Goal: Complete application form: Complete application form

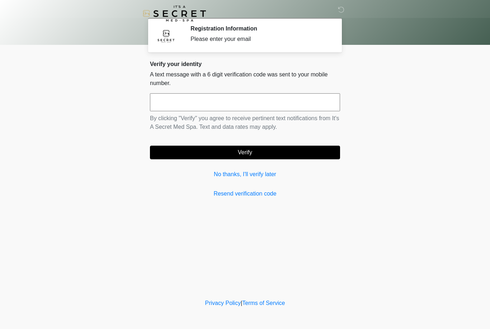
click at [193, 102] on input "text" at bounding box center [245, 102] width 190 height 18
type input "******"
click at [223, 155] on button "Verify" at bounding box center [245, 153] width 190 height 14
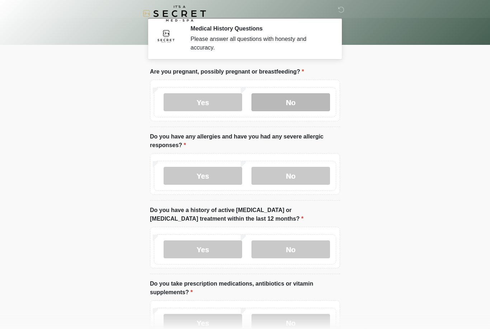
click at [282, 99] on label "No" at bounding box center [290, 102] width 79 height 18
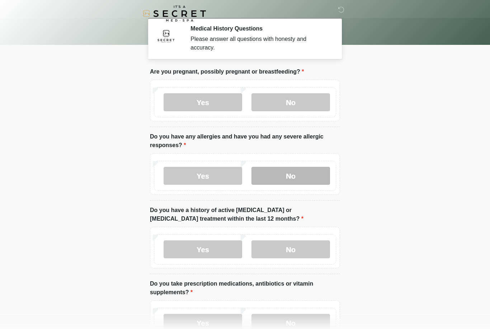
click at [283, 178] on label "No" at bounding box center [290, 176] width 79 height 18
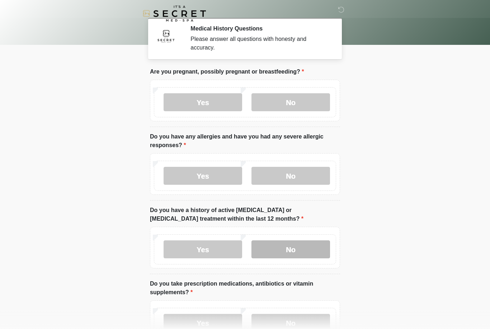
click at [286, 249] on label "No" at bounding box center [290, 249] width 79 height 18
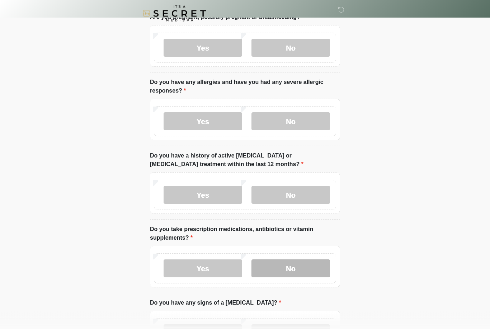
scroll to position [58, 0]
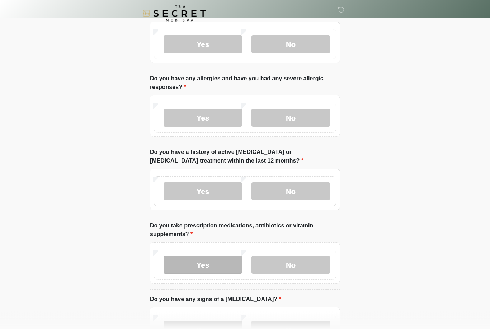
click at [194, 266] on label "Yes" at bounding box center [203, 265] width 79 height 18
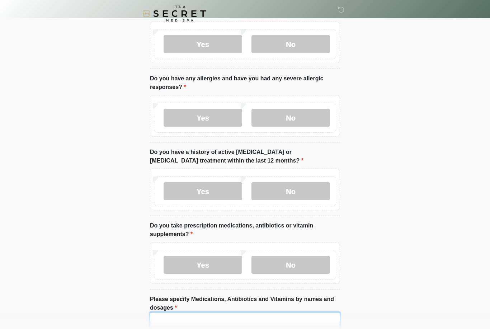
drag, startPoint x: 183, startPoint y: 320, endPoint x: 183, endPoint y: 483, distance: 163.2
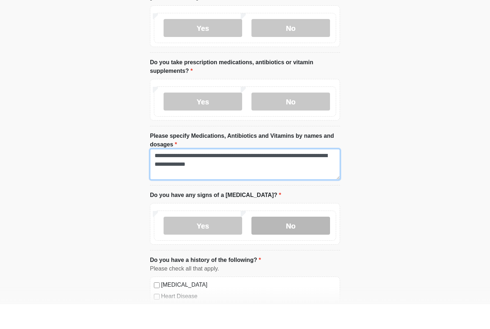
type textarea "**********"
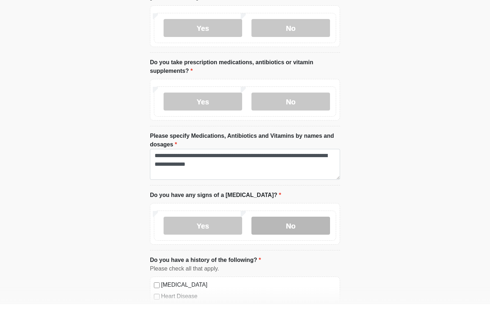
click at [291, 241] on label "No" at bounding box center [290, 250] width 79 height 18
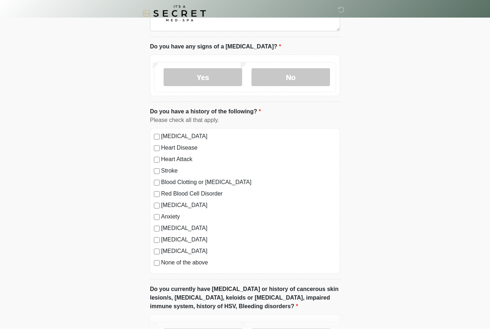
scroll to position [370, 0]
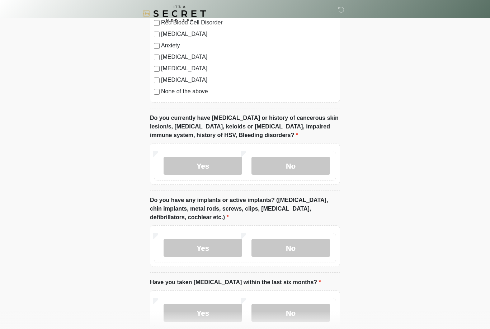
scroll to position [547, 0]
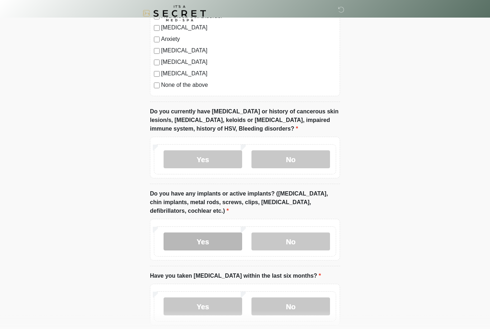
click at [220, 241] on label "Yes" at bounding box center [203, 242] width 79 height 18
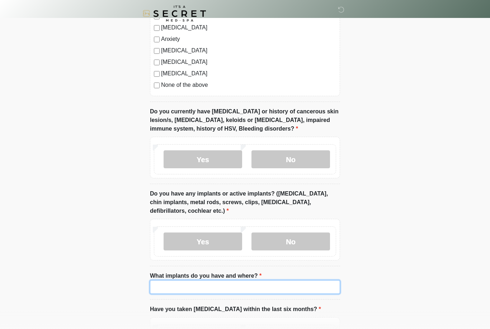
click at [183, 286] on input "What implants do you have and where?" at bounding box center [245, 287] width 190 height 14
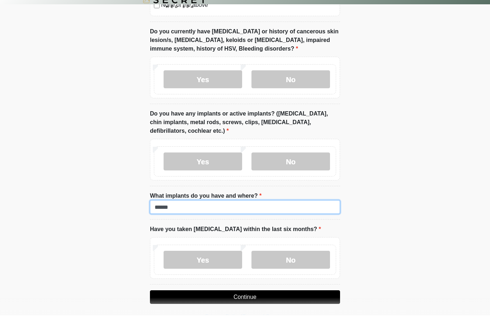
scroll to position [637, 0]
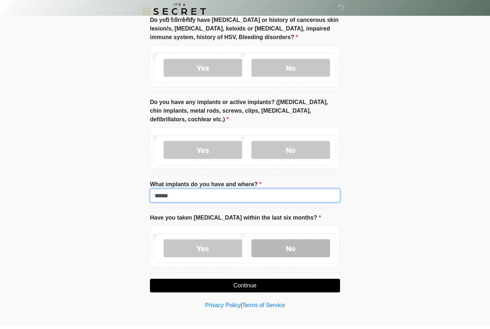
type input "******"
click at [285, 249] on label "No" at bounding box center [290, 250] width 79 height 18
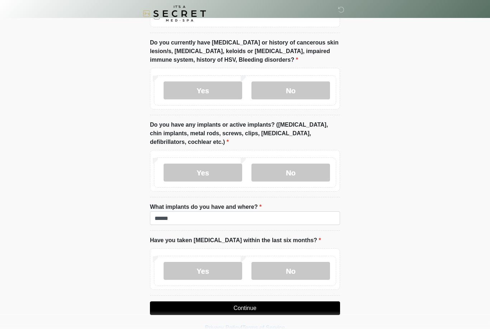
click at [251, 307] on button "Continue" at bounding box center [245, 308] width 190 height 14
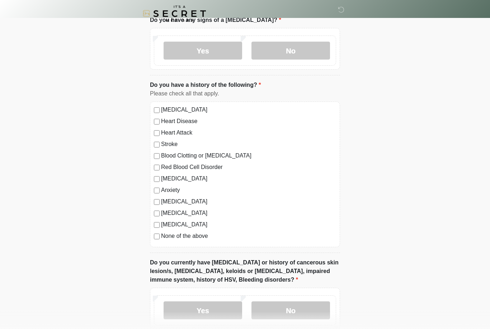
scroll to position [0, 0]
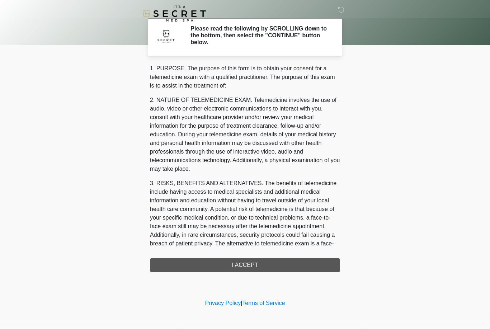
click at [248, 264] on div "1. PURPOSE. The purpose of this form is to obtain your consent for a telemedici…" at bounding box center [245, 168] width 190 height 208
click at [210, 266] on div "1. PURPOSE. The purpose of this form is to obtain your consent for a telemedici…" at bounding box center [245, 168] width 190 height 208
click at [229, 267] on div "1. PURPOSE. The purpose of this form is to obtain your consent for a telemedici…" at bounding box center [245, 168] width 190 height 208
click at [228, 268] on div "1. PURPOSE. The purpose of this form is to obtain your consent for a telemedici…" at bounding box center [245, 168] width 190 height 208
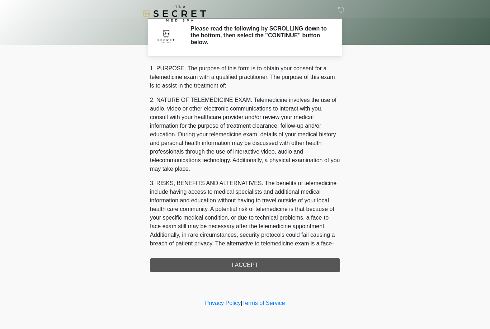
click at [266, 265] on div "1. PURPOSE. The purpose of this form is to obtain your consent for a telemedici…" at bounding box center [245, 168] width 190 height 208
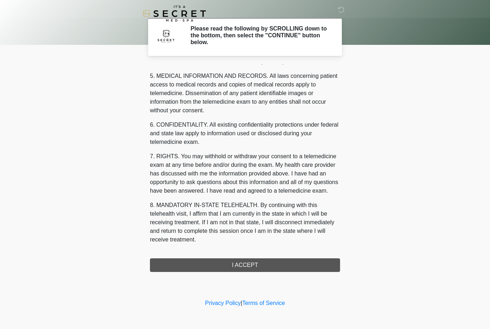
scroll to position [231, 0]
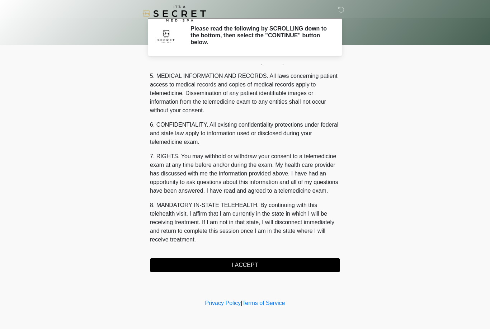
click at [253, 265] on button "I ACCEPT" at bounding box center [245, 265] width 190 height 14
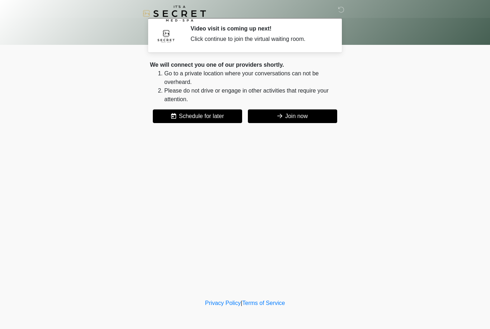
click at [268, 116] on button "Join now" at bounding box center [292, 116] width 89 height 14
